Goal: Leave review/rating: Share an evaluation or opinion about a product, service, or content

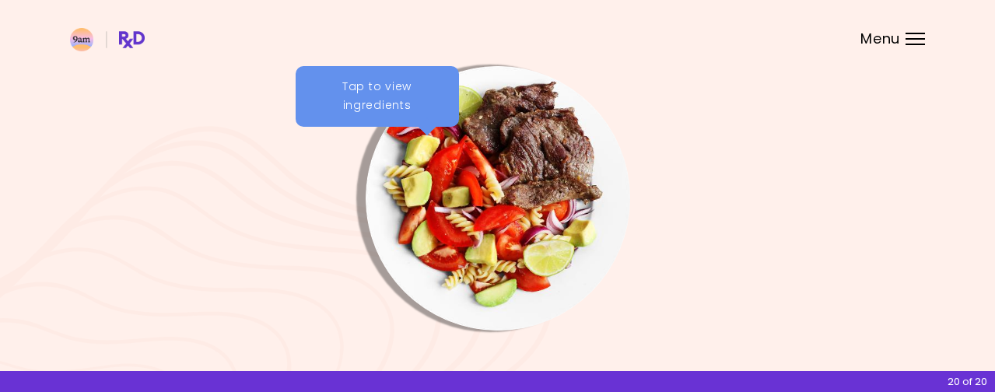
click at [727, 212] on img "Info - Eggplant Tuna Lasagna" at bounding box center [825, 198] width 265 height 265
click at [355, 83] on div "Tap to view ingredients" at bounding box center [377, 96] width 163 height 61
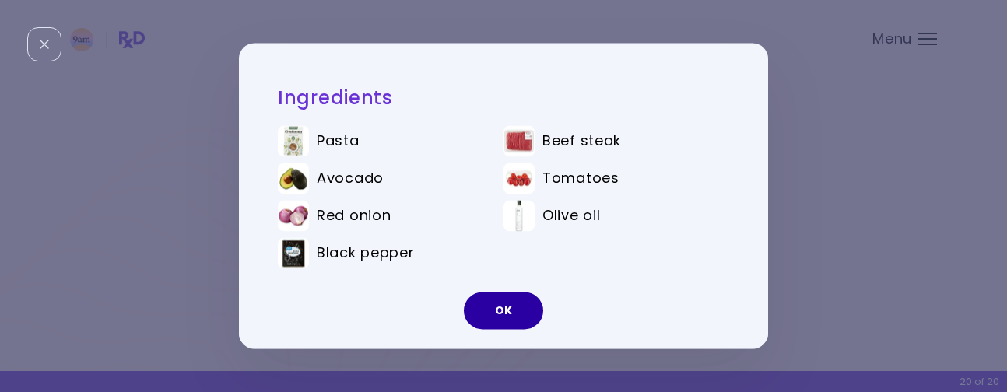
click at [504, 314] on button "OK" at bounding box center [503, 311] width 79 height 37
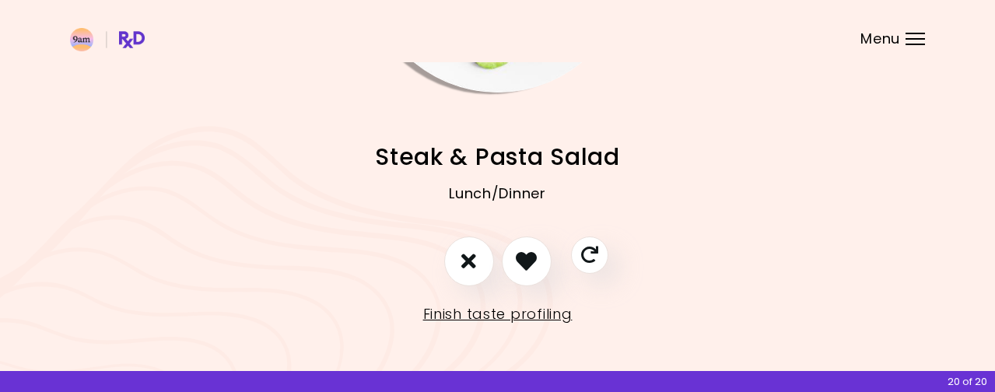
scroll to position [239, 0]
click at [530, 261] on icon "I like this recipe" at bounding box center [526, 260] width 24 height 24
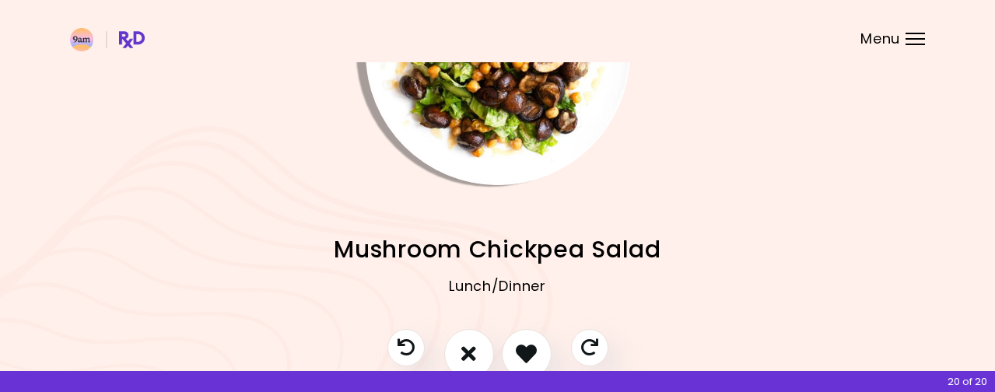
scroll to position [161, 0]
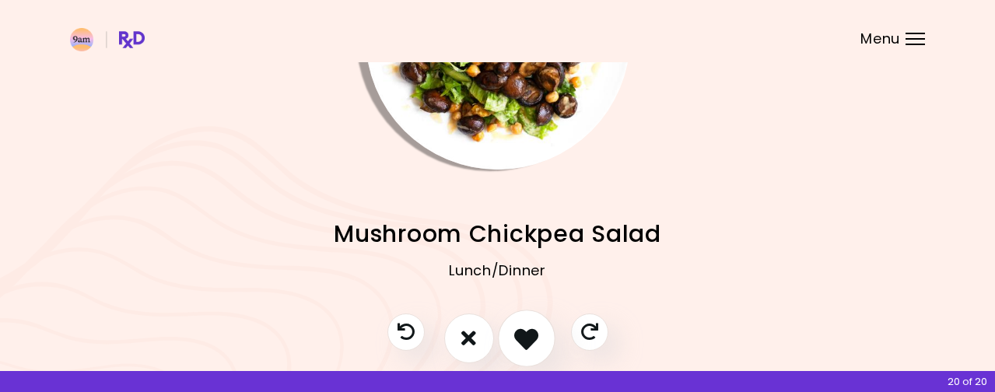
click at [531, 334] on icon "I like this recipe" at bounding box center [526, 338] width 24 height 24
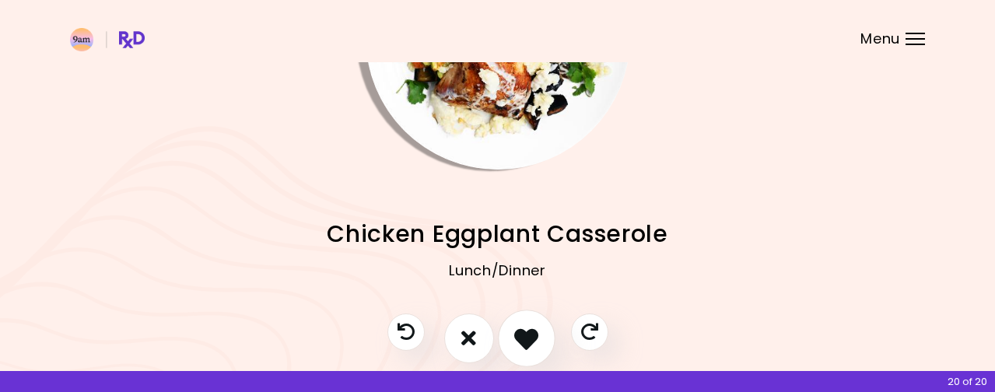
click at [524, 334] on icon "I like this recipe" at bounding box center [526, 338] width 24 height 24
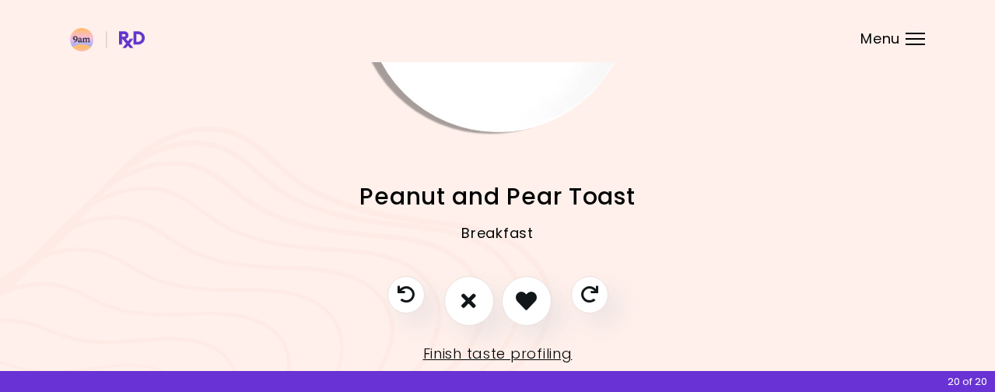
scroll to position [239, 0]
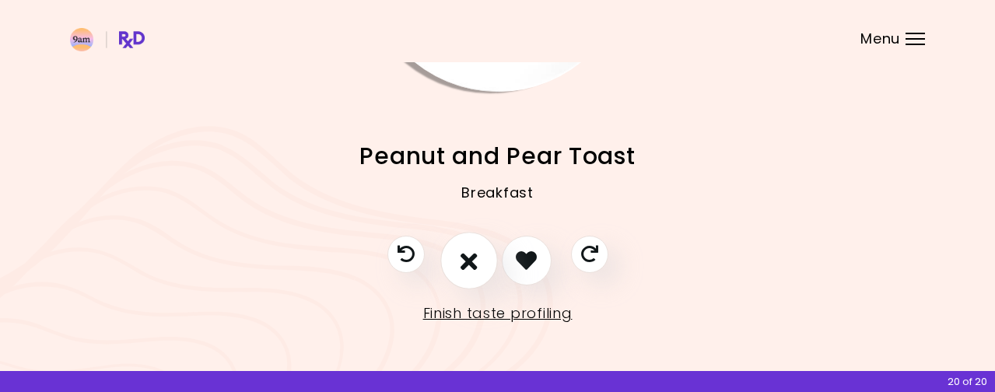
click at [476, 264] on icon "I don't like this recipe" at bounding box center [469, 260] width 17 height 24
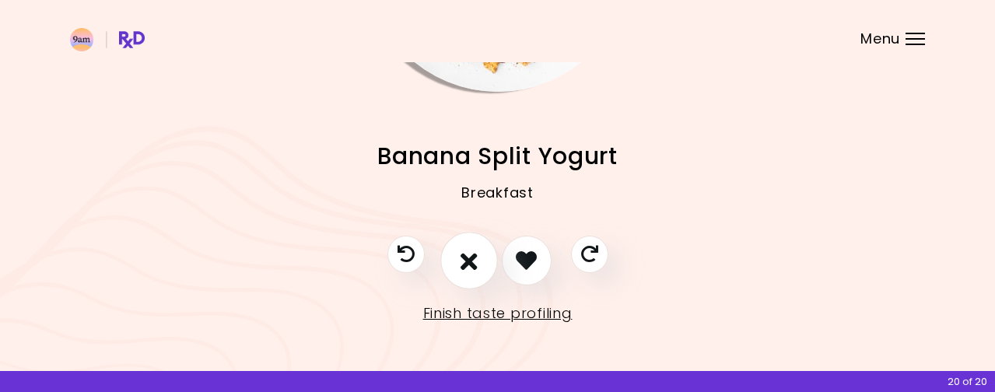
click at [476, 264] on icon "I don't like this recipe" at bounding box center [469, 260] width 17 height 24
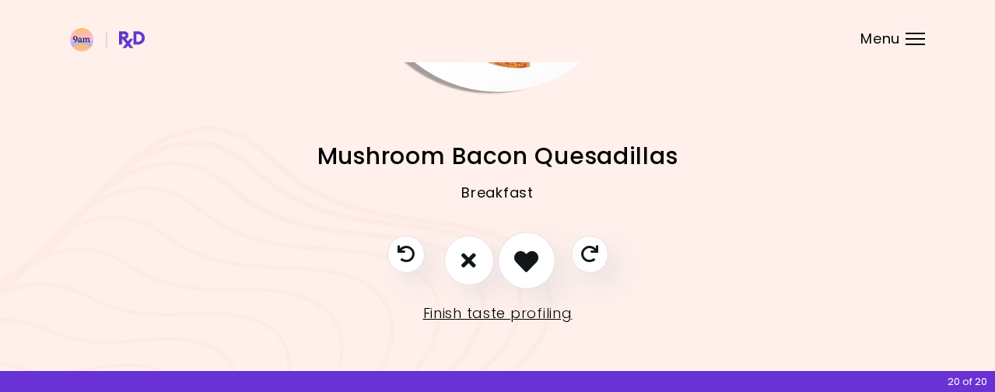
click at [520, 261] on icon "I like this recipe" at bounding box center [526, 260] width 24 height 24
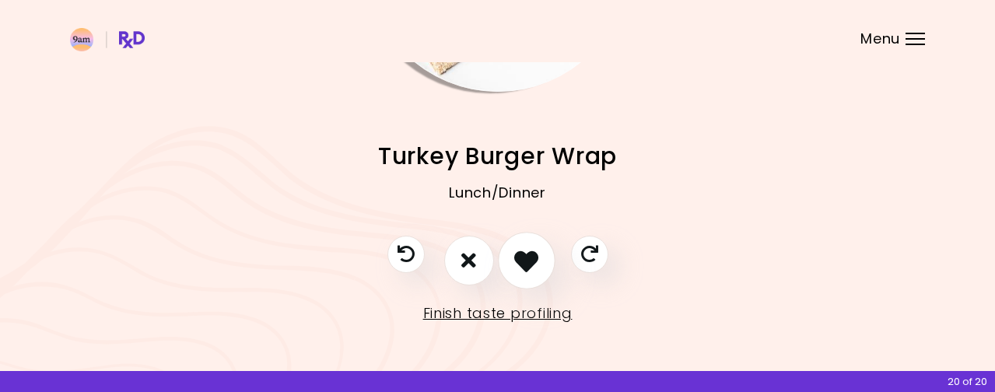
click at [525, 262] on icon "I like this recipe" at bounding box center [526, 260] width 24 height 24
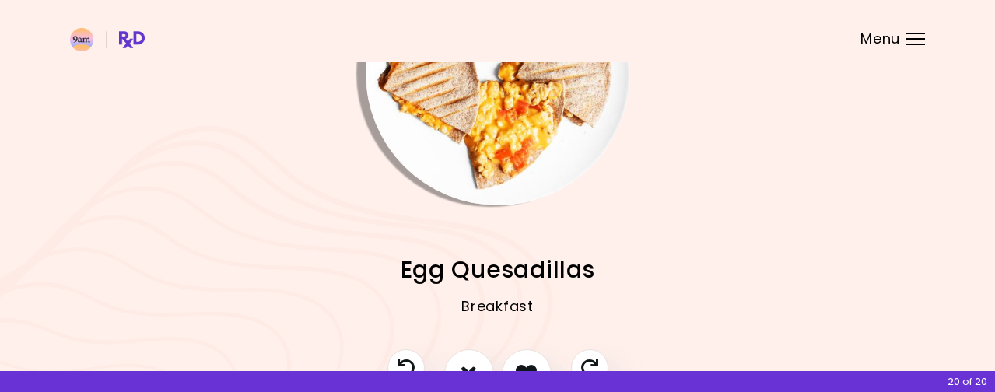
scroll to position [161, 0]
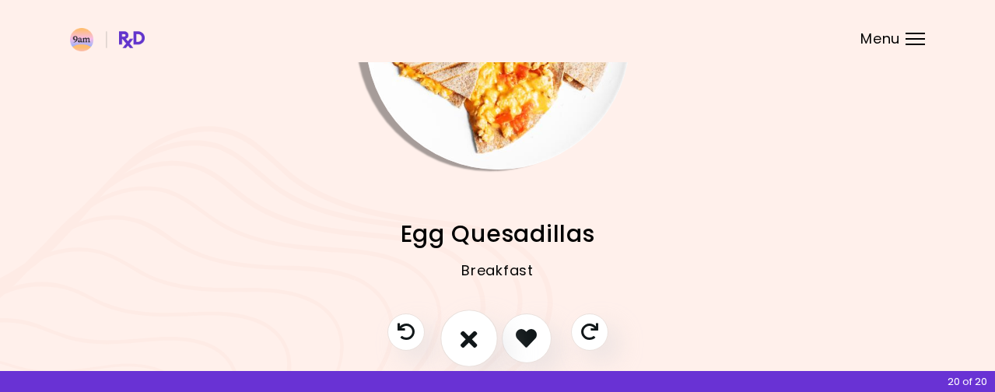
click at [466, 339] on icon "I don't like this recipe" at bounding box center [469, 338] width 17 height 24
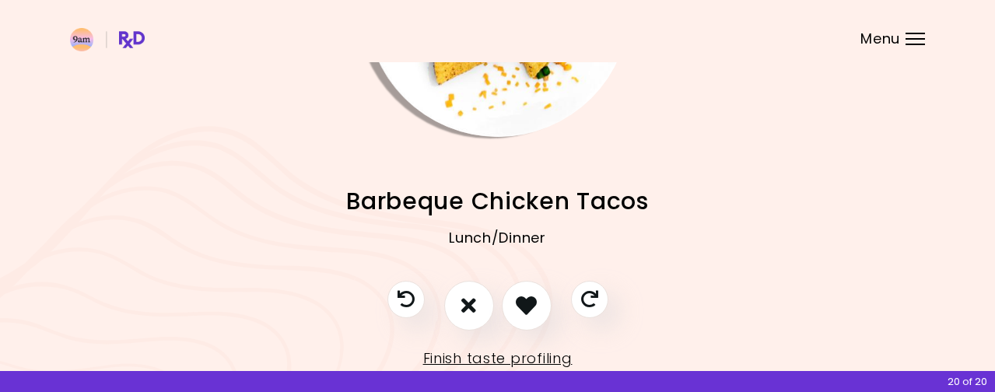
scroll to position [239, 0]
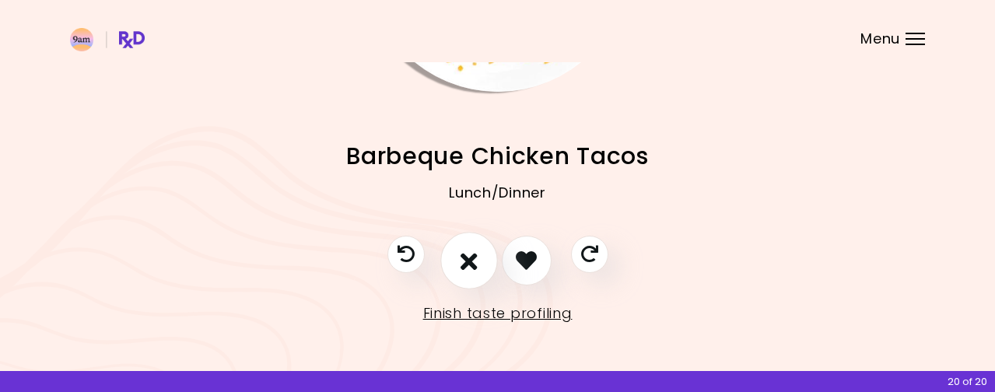
click at [472, 269] on icon "I don't like this recipe" at bounding box center [469, 260] width 17 height 24
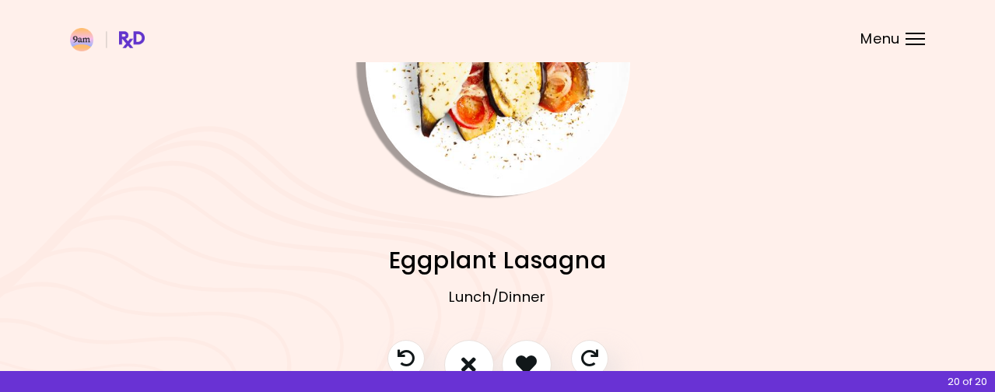
scroll to position [161, 0]
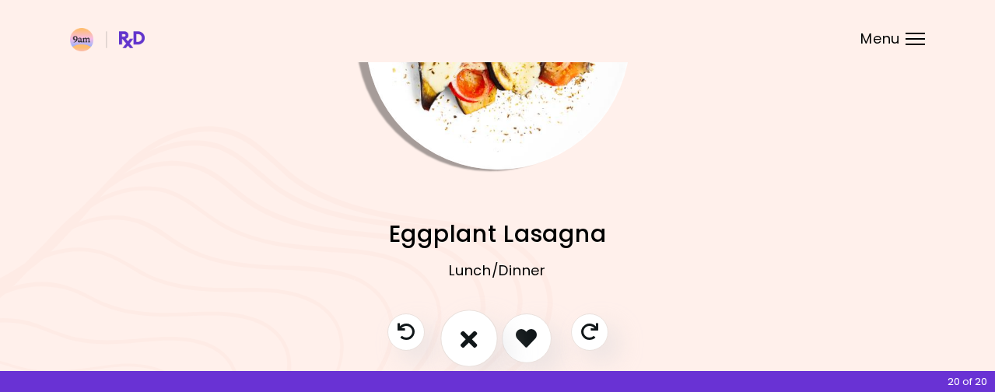
click at [465, 330] on icon "I don't like this recipe" at bounding box center [469, 338] width 17 height 24
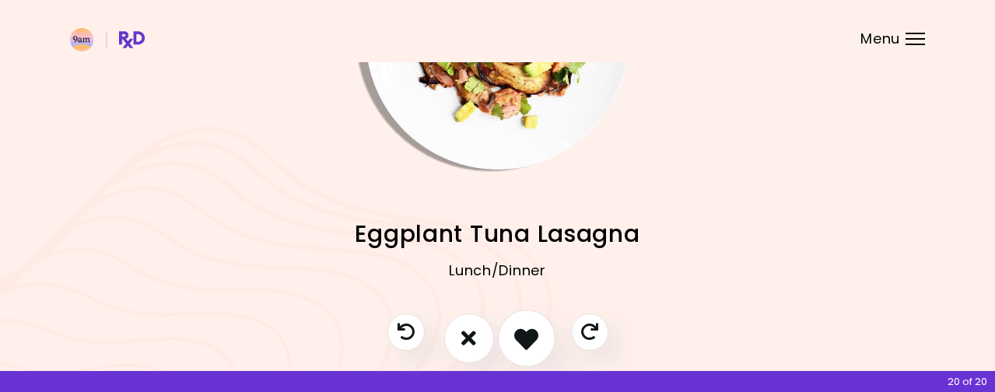
click at [523, 333] on icon "I like this recipe" at bounding box center [526, 338] width 24 height 24
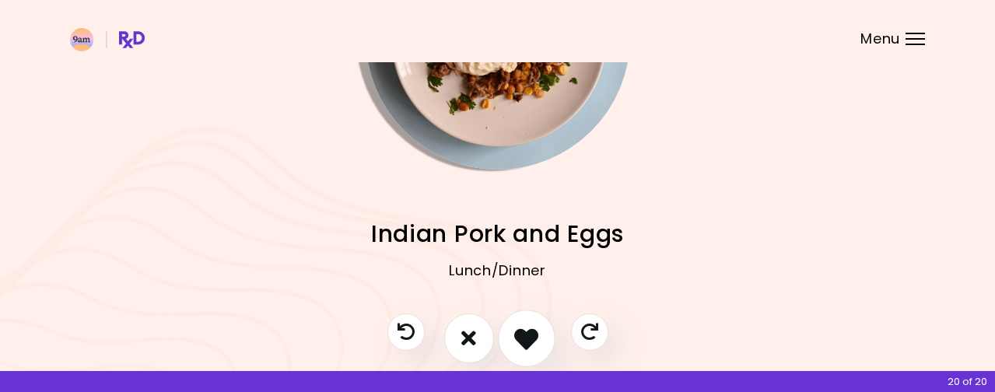
click at [523, 337] on icon "I like this recipe" at bounding box center [526, 338] width 24 height 24
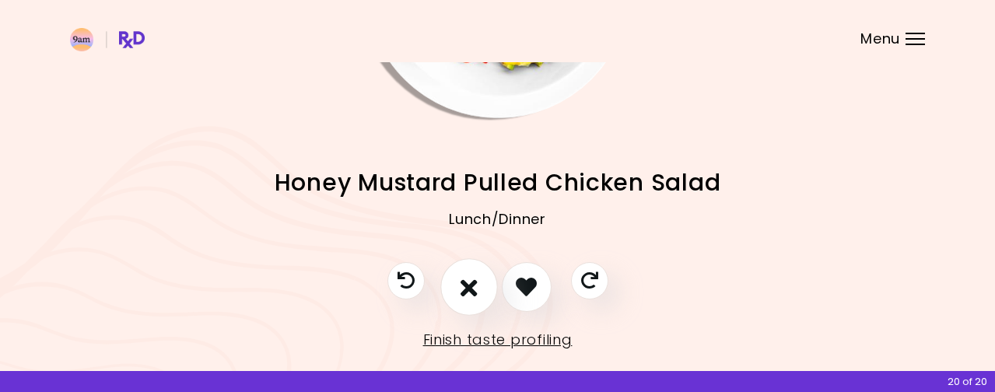
scroll to position [239, 0]
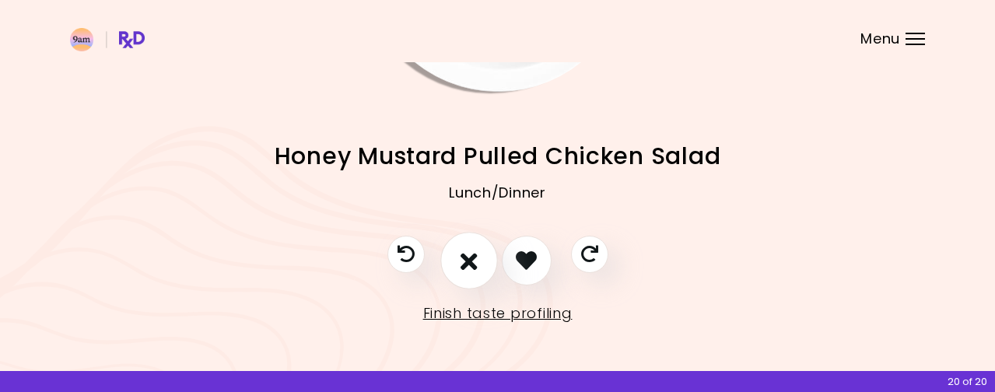
click at [458, 263] on button "I don't like this recipe" at bounding box center [470, 261] width 58 height 58
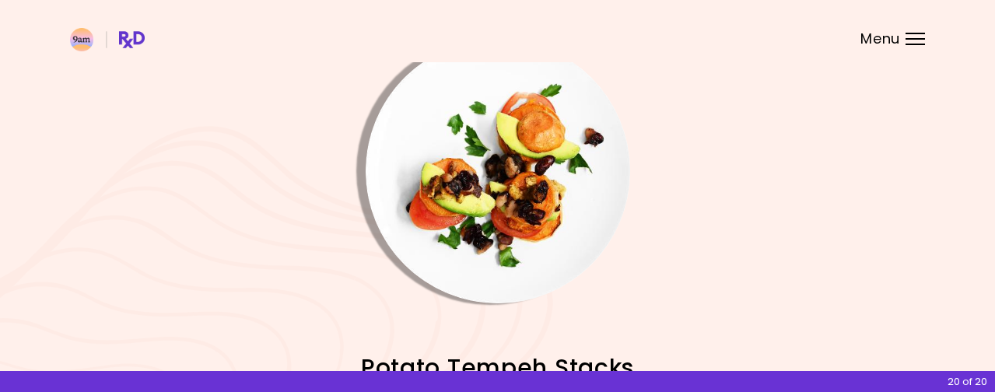
scroll to position [5, 0]
